Goal: Transaction & Acquisition: Purchase product/service

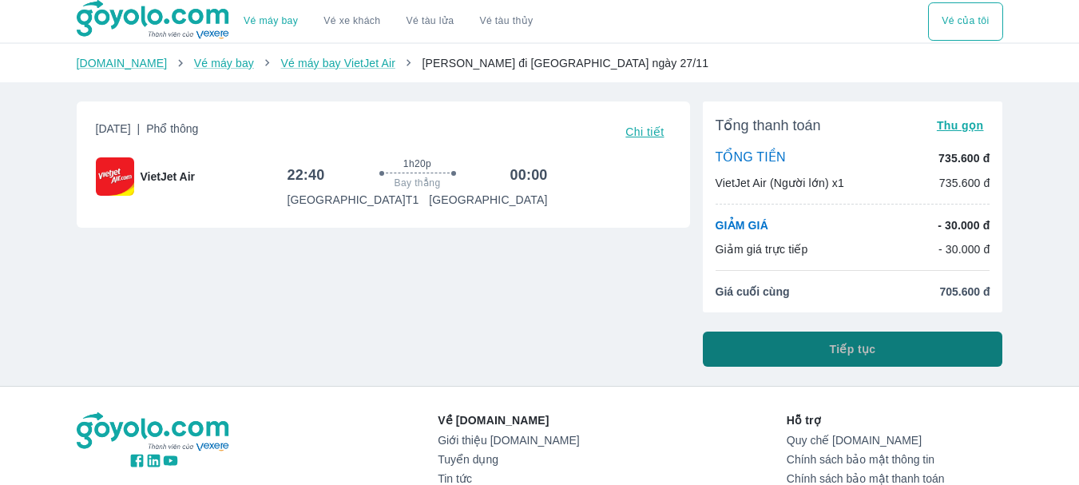
click at [840, 348] on span "Tiếp tục" at bounding box center [853, 349] width 46 height 16
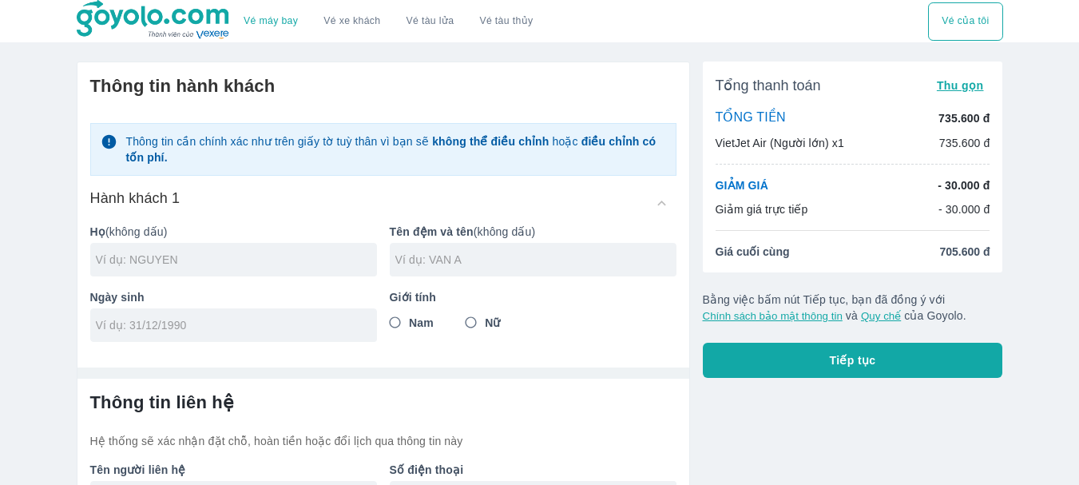
click at [275, 276] on div at bounding box center [233, 260] width 287 height 34
type input "DINH"
click at [469, 258] on input "text" at bounding box center [535, 260] width 281 height 16
type input "[PERSON_NAME]"
click at [282, 317] on input "tel" at bounding box center [228, 325] width 265 height 16
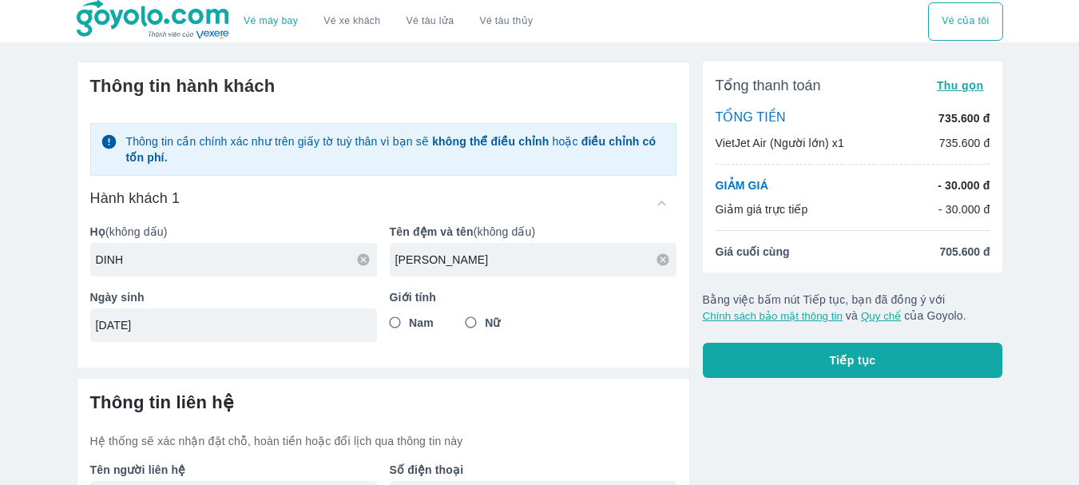
type input "[DATE]"
click at [482, 328] on input "Nữ" at bounding box center [471, 322] width 29 height 29
radio input "true"
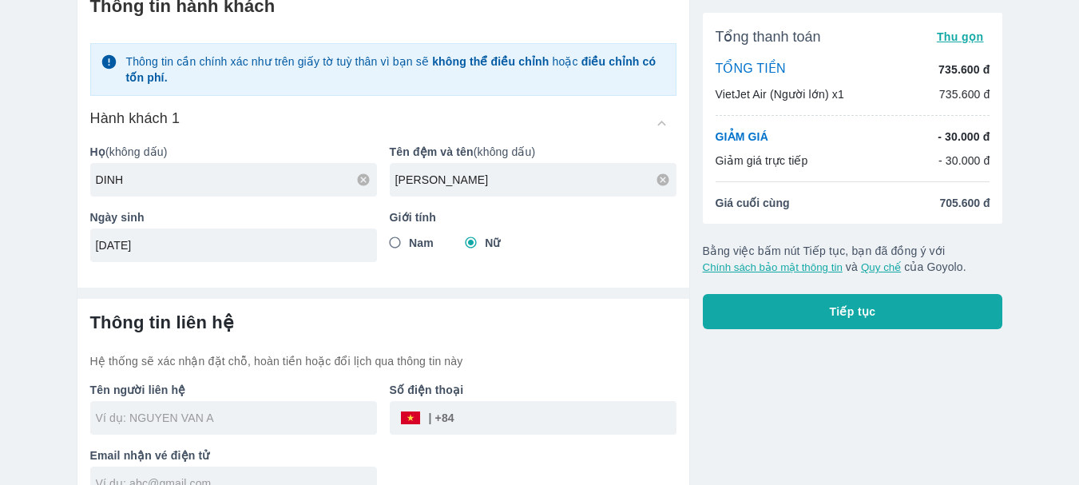
scroll to position [109, 0]
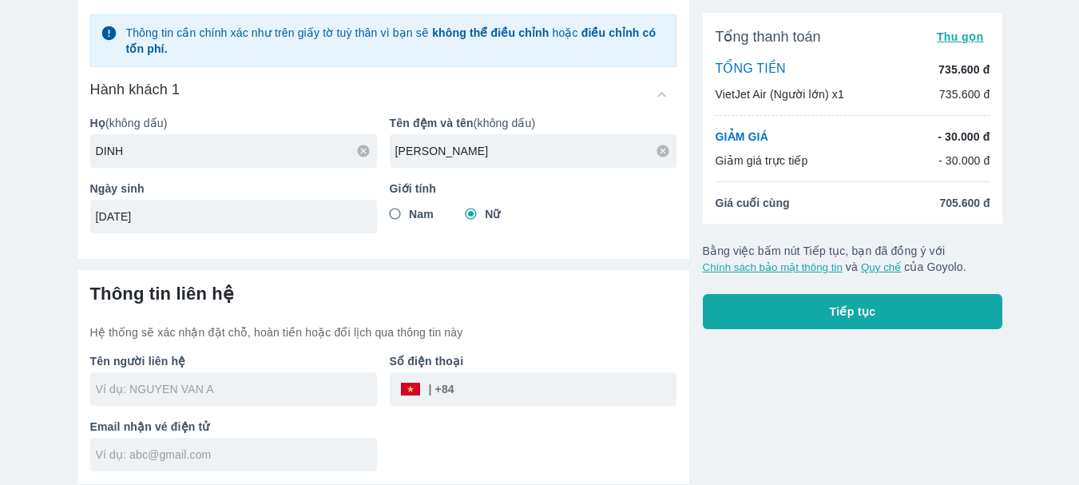
click at [306, 384] on input "text" at bounding box center [236, 389] width 281 height 16
type input "[PERSON_NAME]"
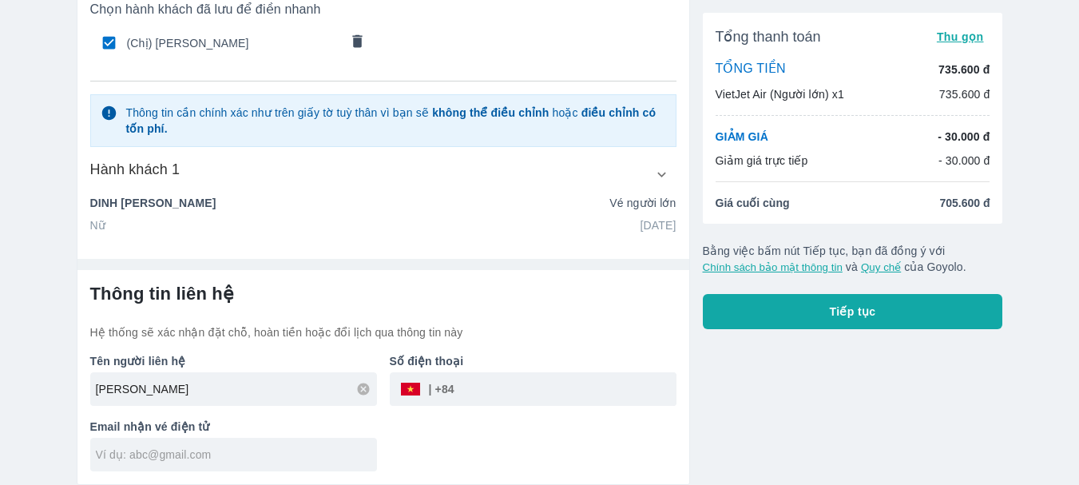
click at [474, 383] on input "tel" at bounding box center [566, 389] width 222 height 38
type input "0903362481"
click at [326, 448] on input "text" at bounding box center [236, 455] width 281 height 16
type input "Q"
type input "[EMAIL_ADDRESS][DOMAIN_NAME]"
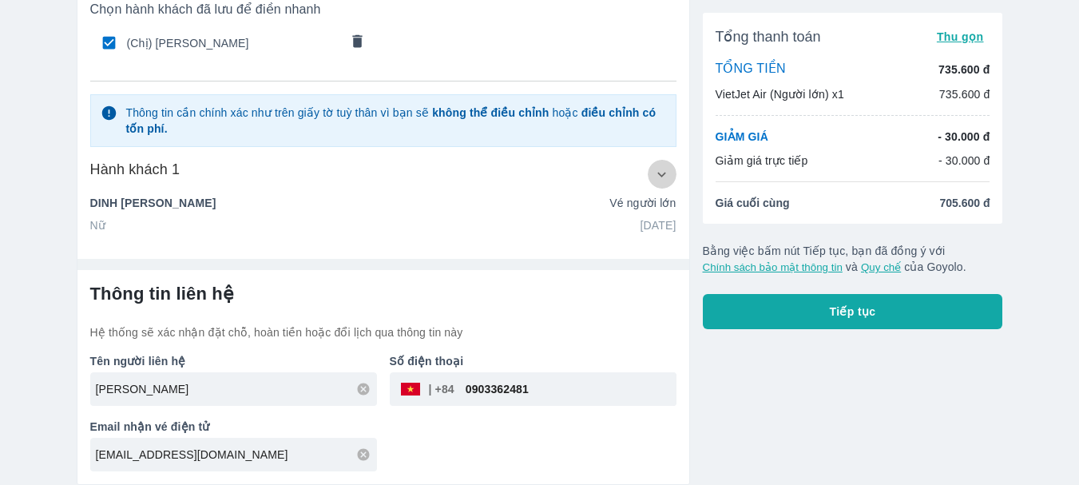
click at [669, 174] on icon "button" at bounding box center [661, 174] width 17 height 17
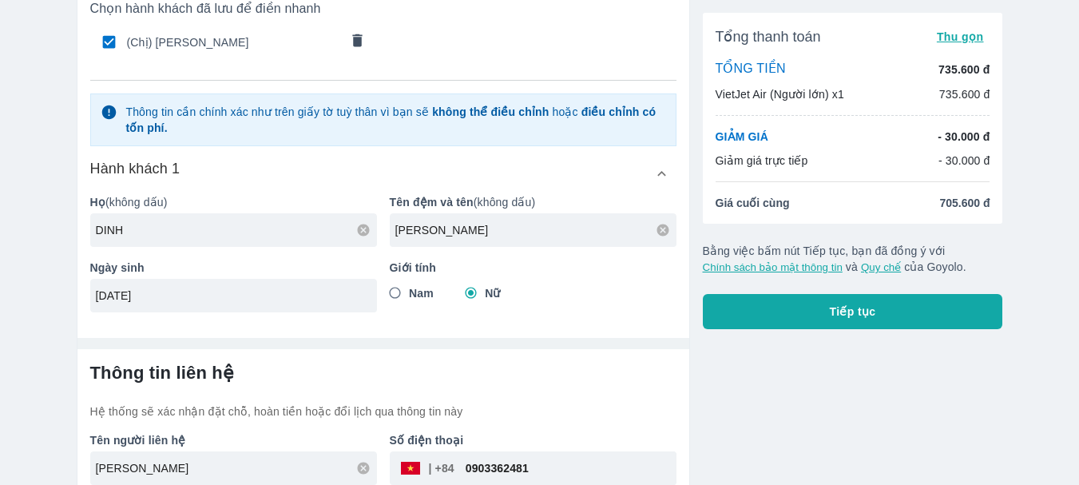
click at [739, 390] on div "Tổng thanh toán Thu gọn TỔNG TIỀN 735.600 đ VietJet Air (Người lớn) x1 735.600 …" at bounding box center [846, 251] width 313 height 625
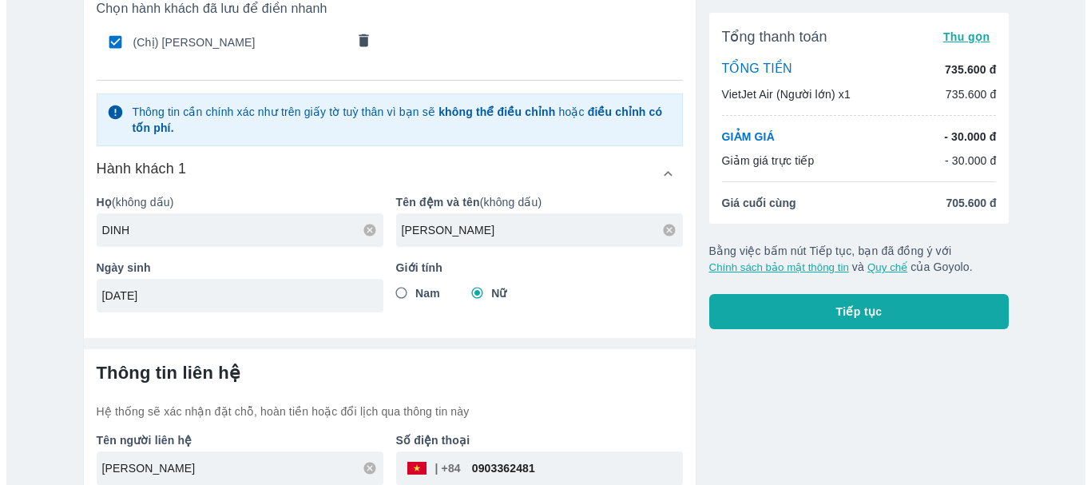
scroll to position [189, 0]
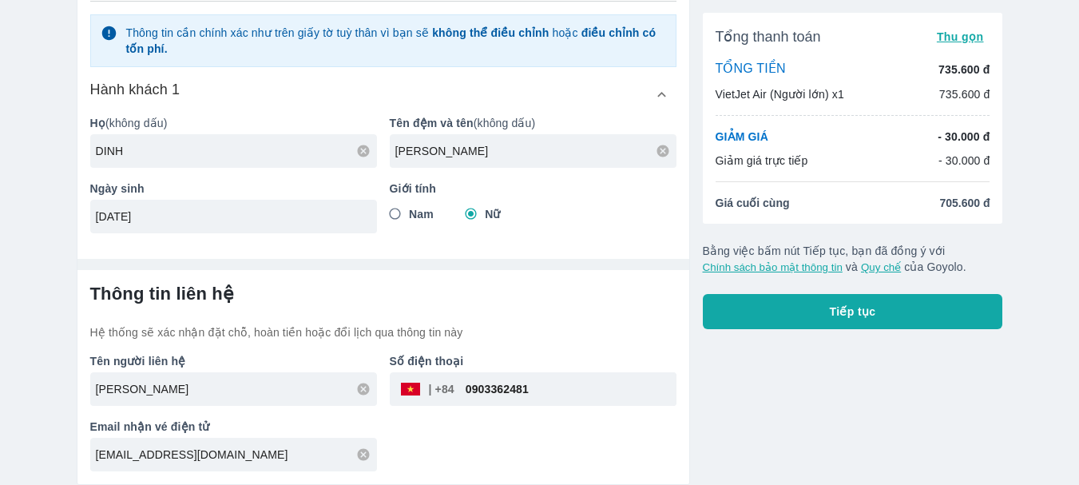
click at [768, 326] on button "Tiếp tục" at bounding box center [853, 311] width 300 height 35
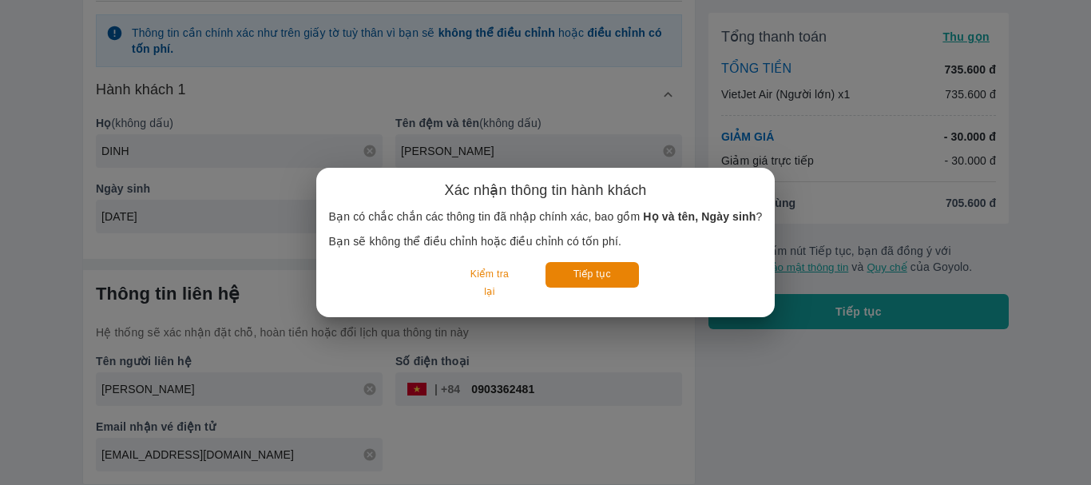
drag, startPoint x: 597, startPoint y: 278, endPoint x: 696, endPoint y: 375, distance: 138.4
click at [696, 375] on div "Xác nhận thông tin hành khách Bạn có chắc chắn các thông tin đã nhập chính xác,…" at bounding box center [545, 242] width 1091 height 485
click at [486, 281] on button "Kiểm tra lại" at bounding box center [489, 283] width 74 height 42
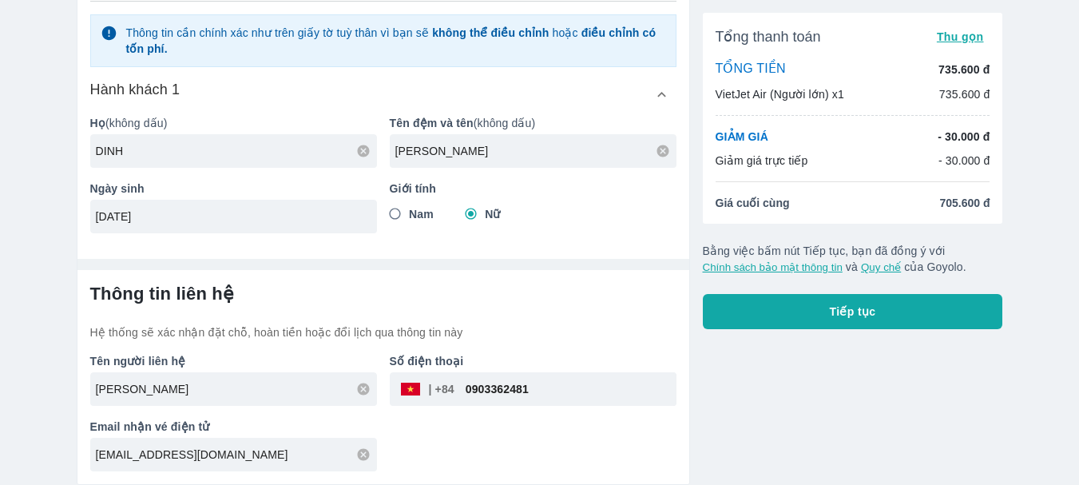
click at [774, 332] on div "Tổng thanh toán Thu gọn TỔNG TIỀN 735.600 đ VietJet Air (Người lớn) x1 735.600 …" at bounding box center [846, 172] width 313 height 625
click at [790, 316] on button "Tiếp tục" at bounding box center [853, 311] width 300 height 35
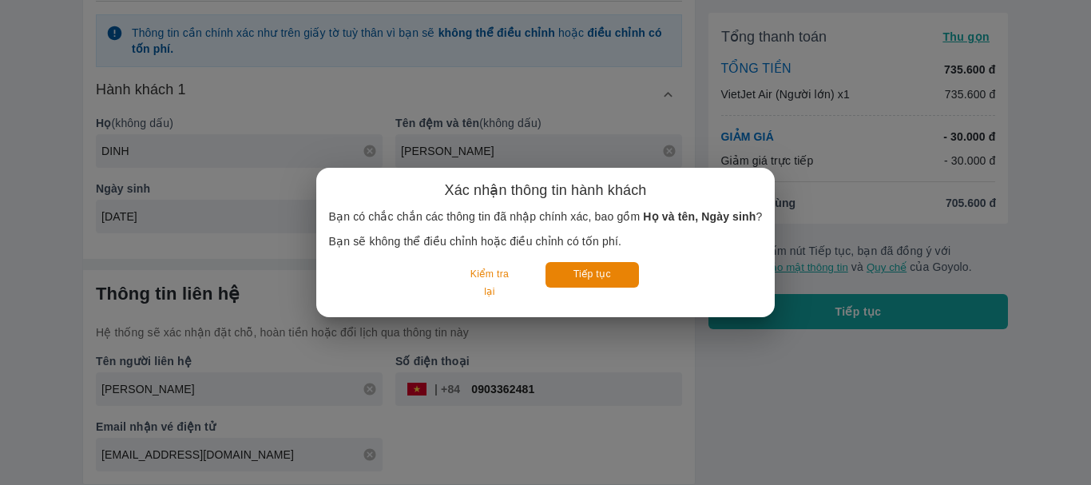
click at [618, 260] on div "Xác nhận thông tin hành khách Bạn có chắc chắn các thông tin đã nhập chính xác,…" at bounding box center [546, 243] width 434 height 124
click at [616, 280] on button "Tiếp tục" at bounding box center [592, 274] width 93 height 25
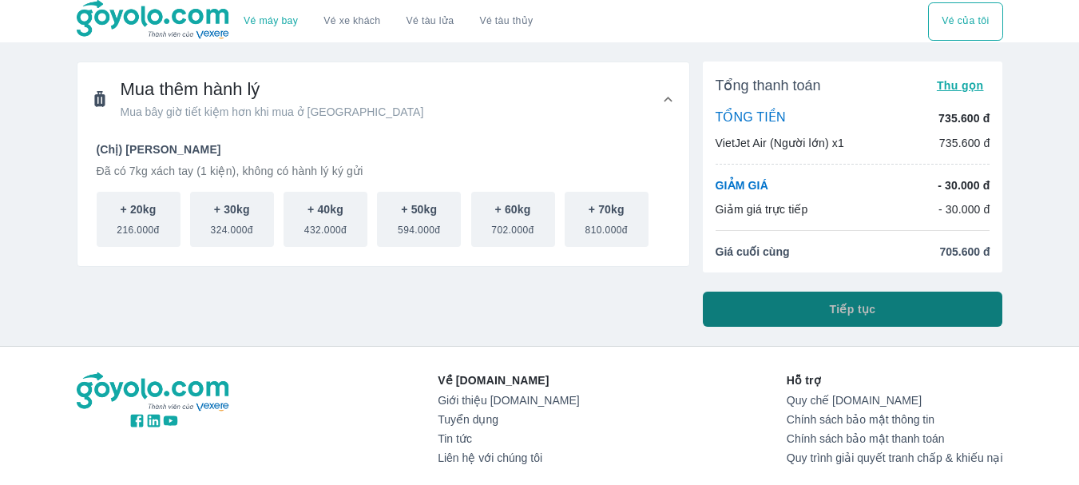
click at [795, 314] on button "Tiếp tục" at bounding box center [853, 309] width 300 height 35
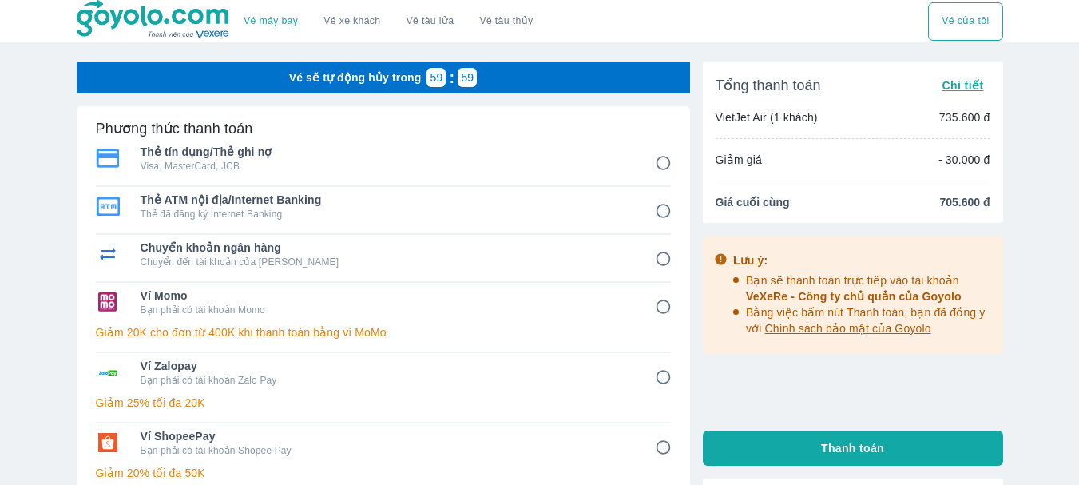
click at [538, 165] on p "Visa, MasterCard, JCB" at bounding box center [387, 166] width 492 height 13
radio input "true"
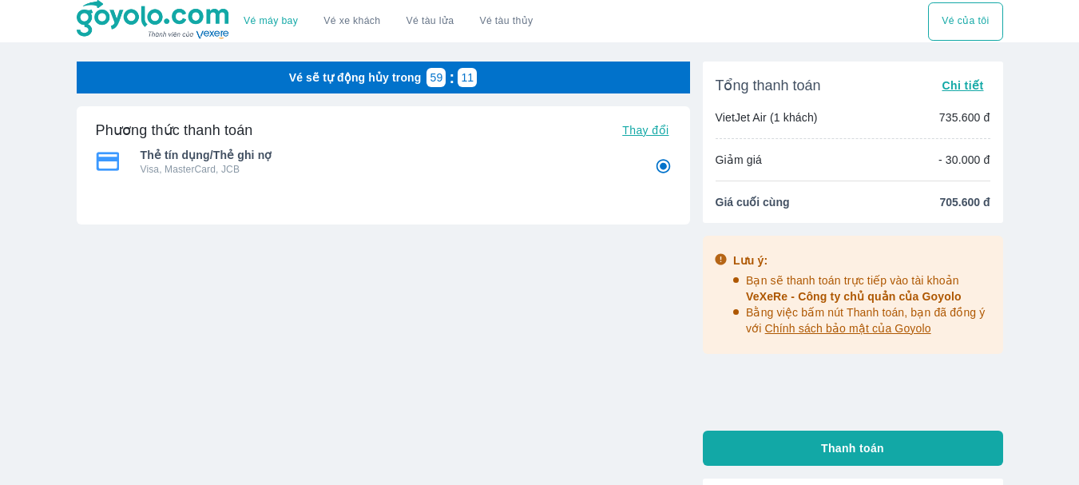
scroll to position [80, 0]
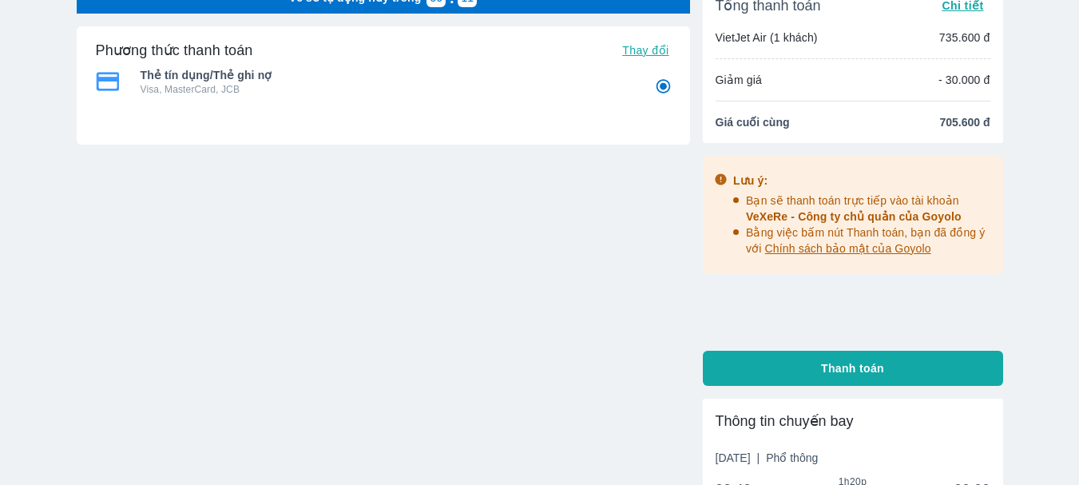
click at [803, 371] on button "Thanh toán" at bounding box center [853, 368] width 300 height 35
radio input "false"
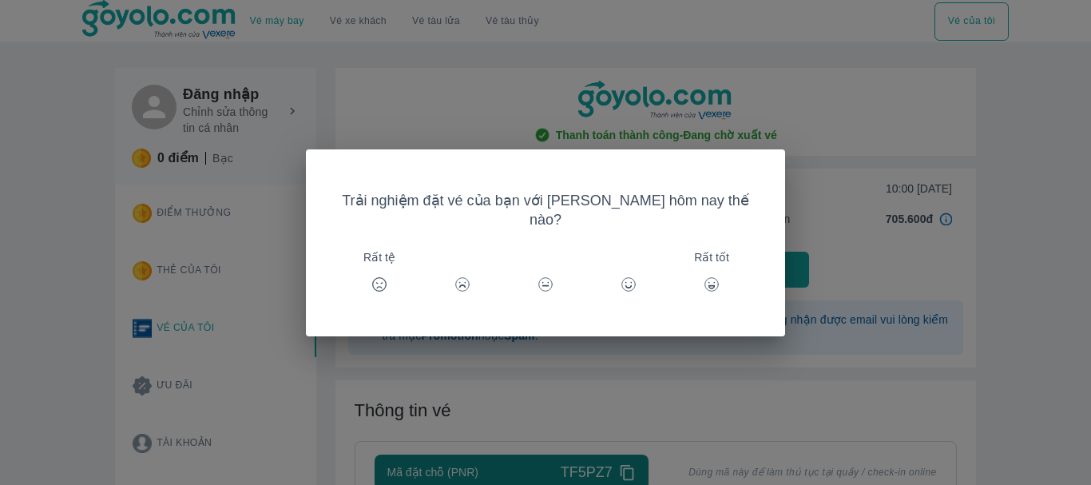
click at [855, 189] on div "Trải nghiệm đặt vé của bạn với [PERSON_NAME] hôm nay thế nào? Rất tệ Rất tốt" at bounding box center [545, 242] width 1091 height 485
